Goal: Task Accomplishment & Management: Manage account settings

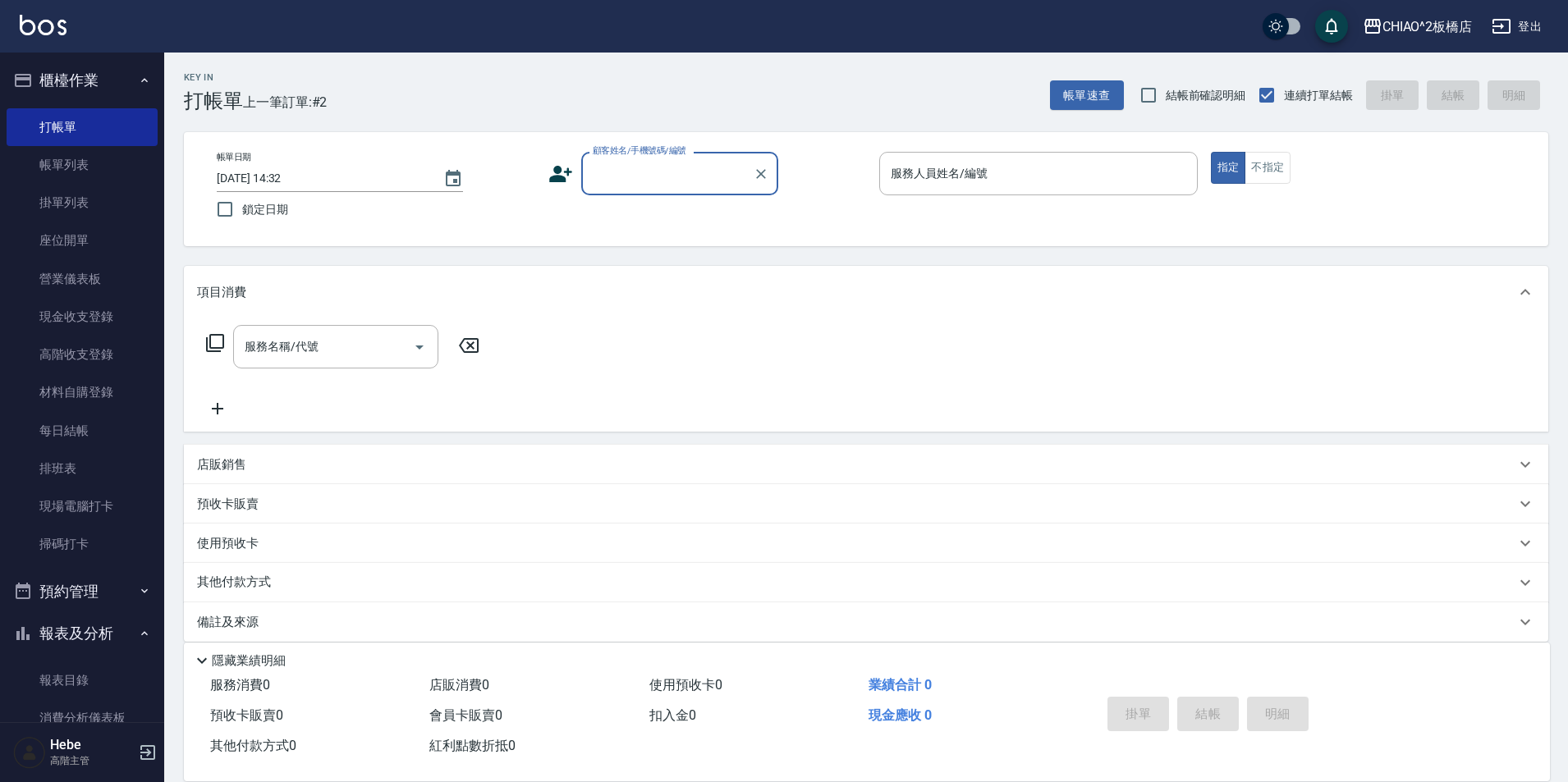
drag, startPoint x: 83, startPoint y: 160, endPoint x: 404, endPoint y: 339, distance: 367.5
click at [83, 160] on link "帳單列表" at bounding box center [81, 165] width 151 height 37
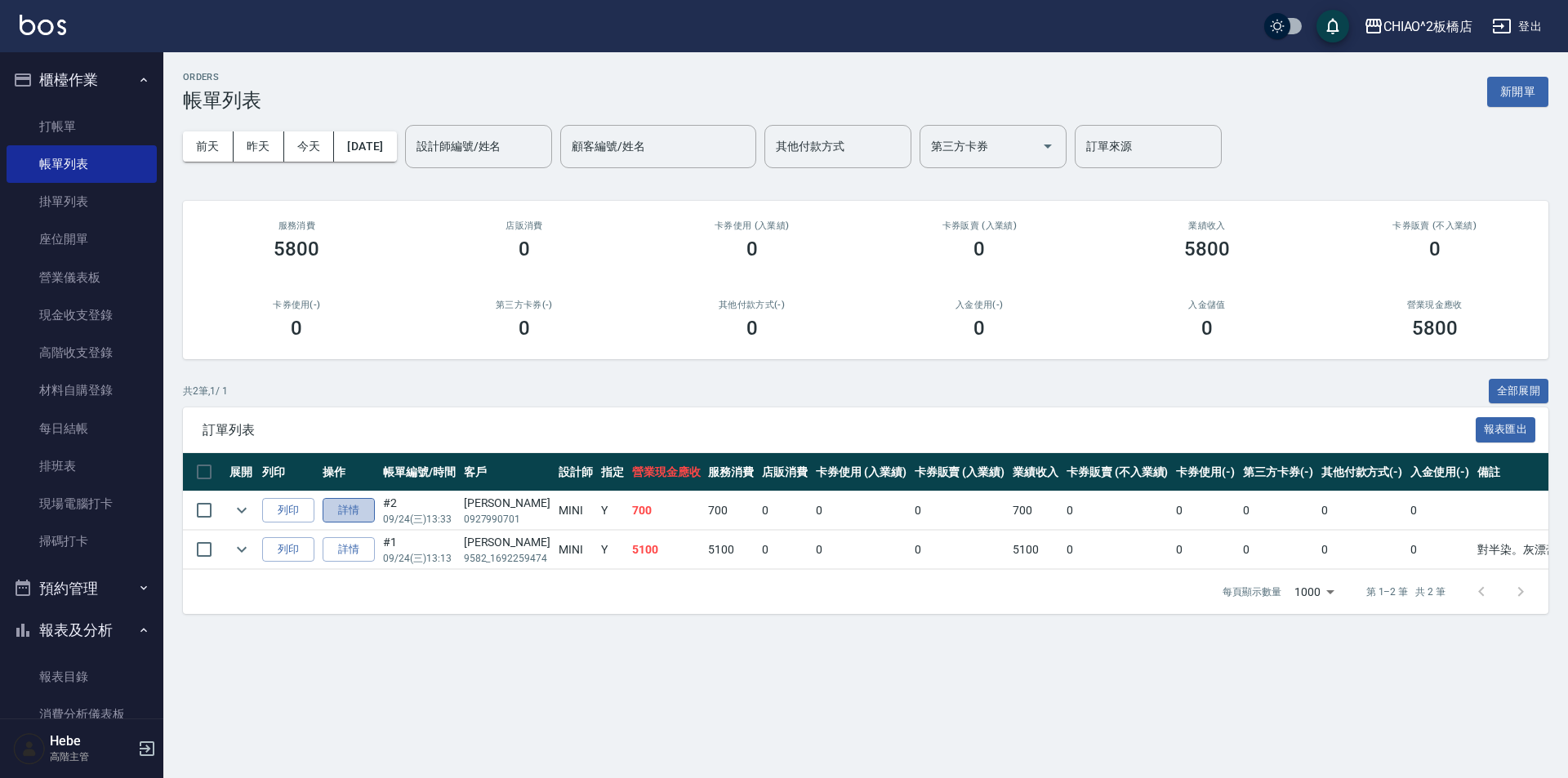
click at [350, 517] on link "詳情" at bounding box center [348, 511] width 52 height 26
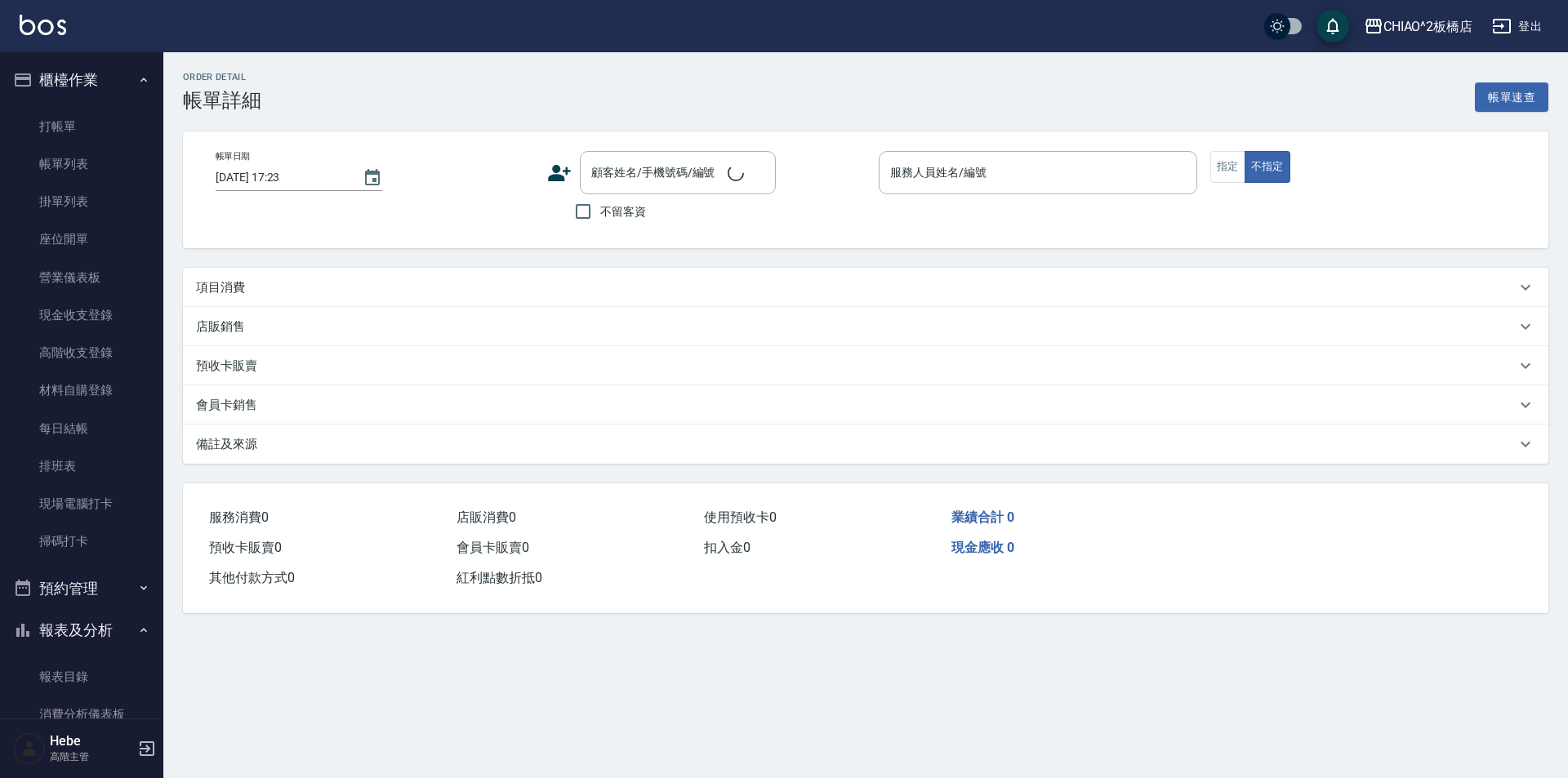
type input "[DATE] 13:33"
type input "MINI(無代號)"
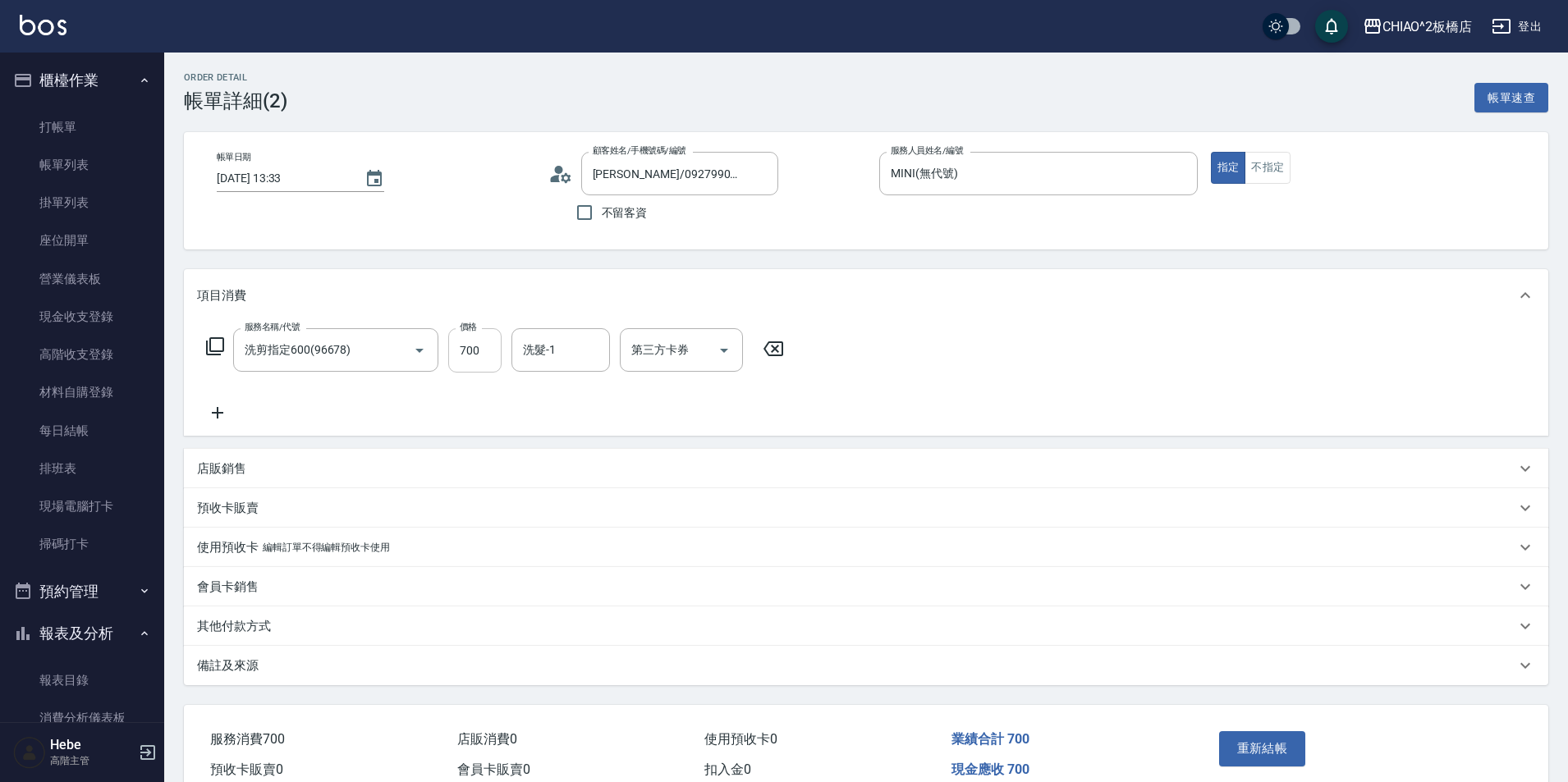
type input "[PERSON_NAME]/0927990701/null"
type input "洗剪指定600(96678)"
click at [489, 355] on input "700" at bounding box center [475, 351] width 54 height 45
type input "600"
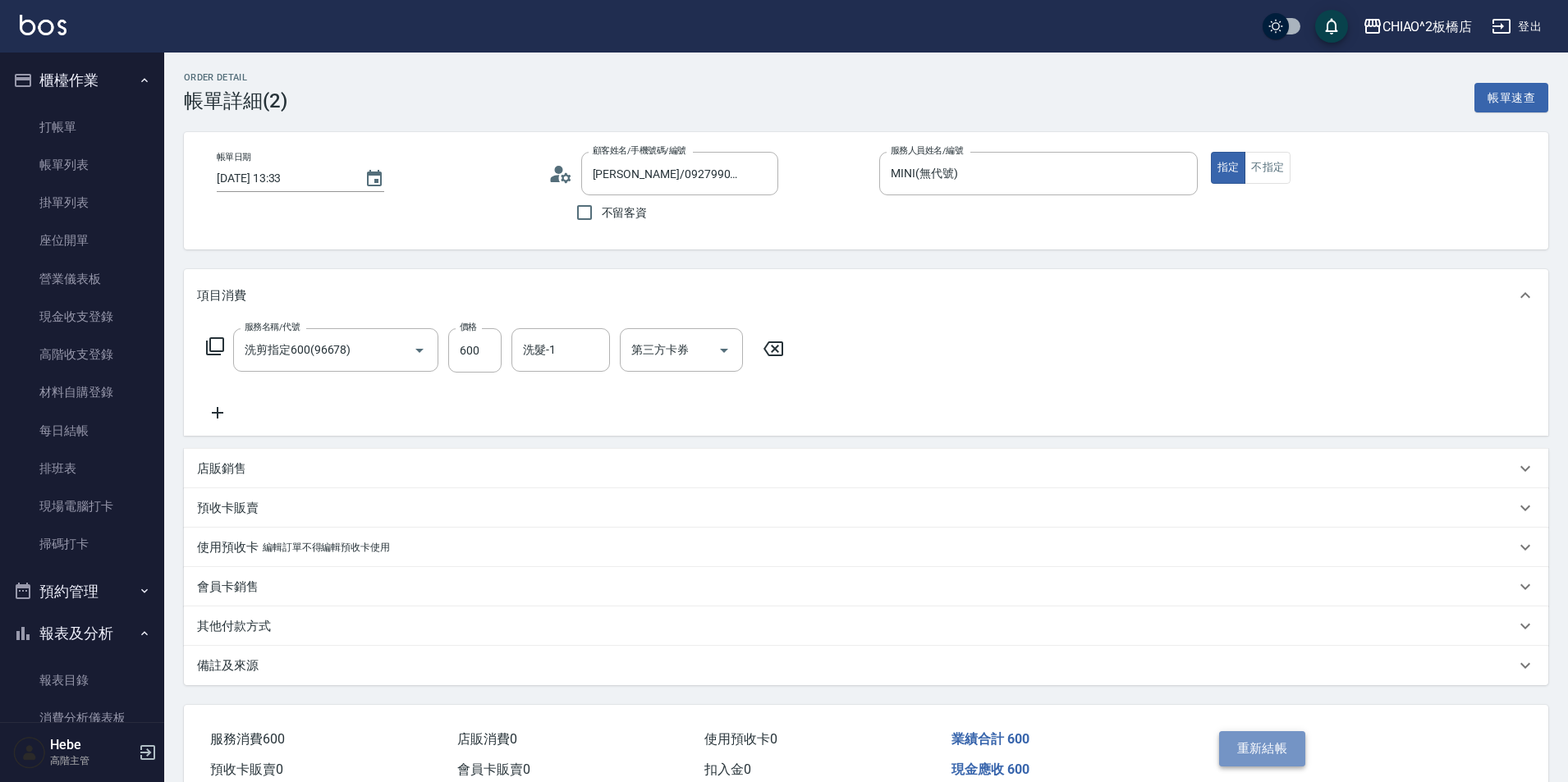
click at [1260, 749] on button "重新結帳" at bounding box center [1262, 748] width 87 height 35
